Goal: Information Seeking & Learning: Learn about a topic

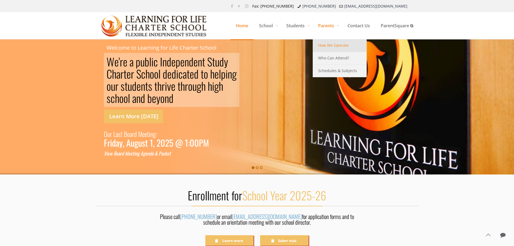
click at [323, 50] on link "How We Operate" at bounding box center [339, 45] width 54 height 13
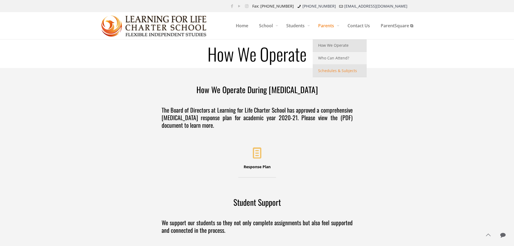
click at [321, 72] on span "Schedules & Subjects" at bounding box center [337, 70] width 39 height 7
